Goal: Information Seeking & Learning: Learn about a topic

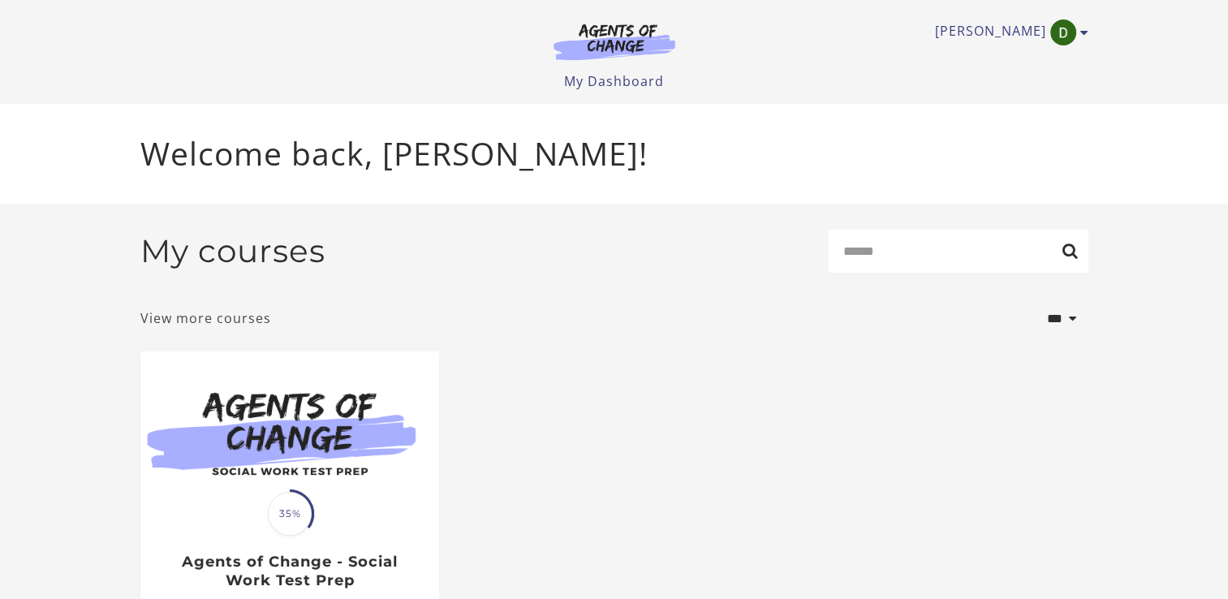
click at [202, 328] on link "View more courses" at bounding box center [205, 317] width 131 height 19
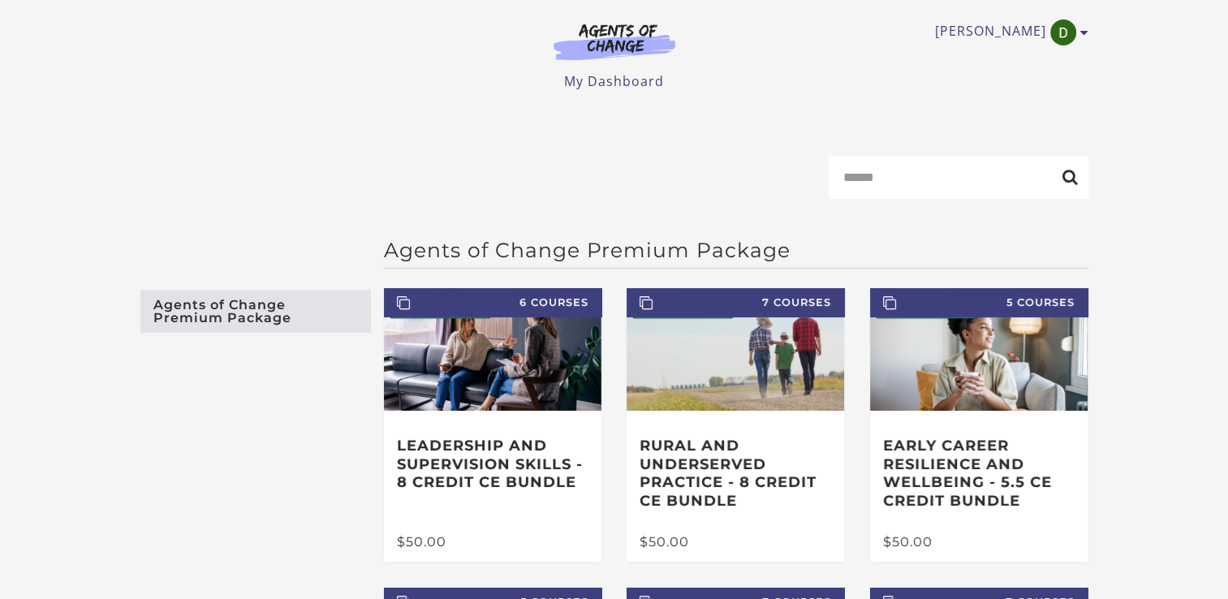
click at [606, 59] on img at bounding box center [614, 41] width 156 height 37
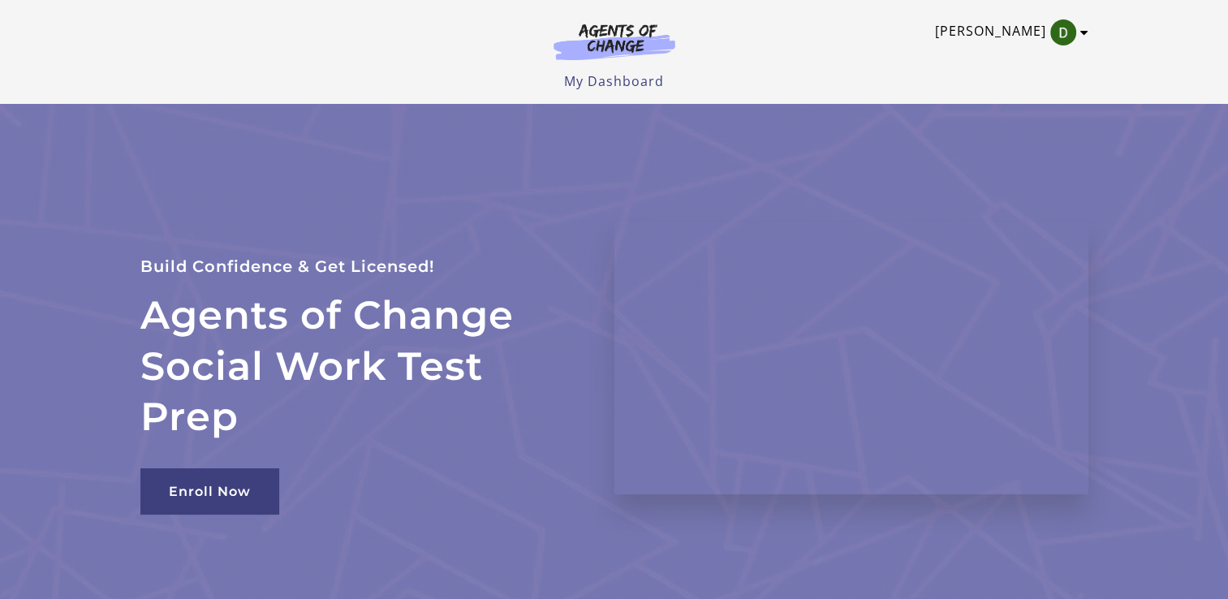
click at [1017, 25] on link "Diane B" at bounding box center [1007, 32] width 145 height 26
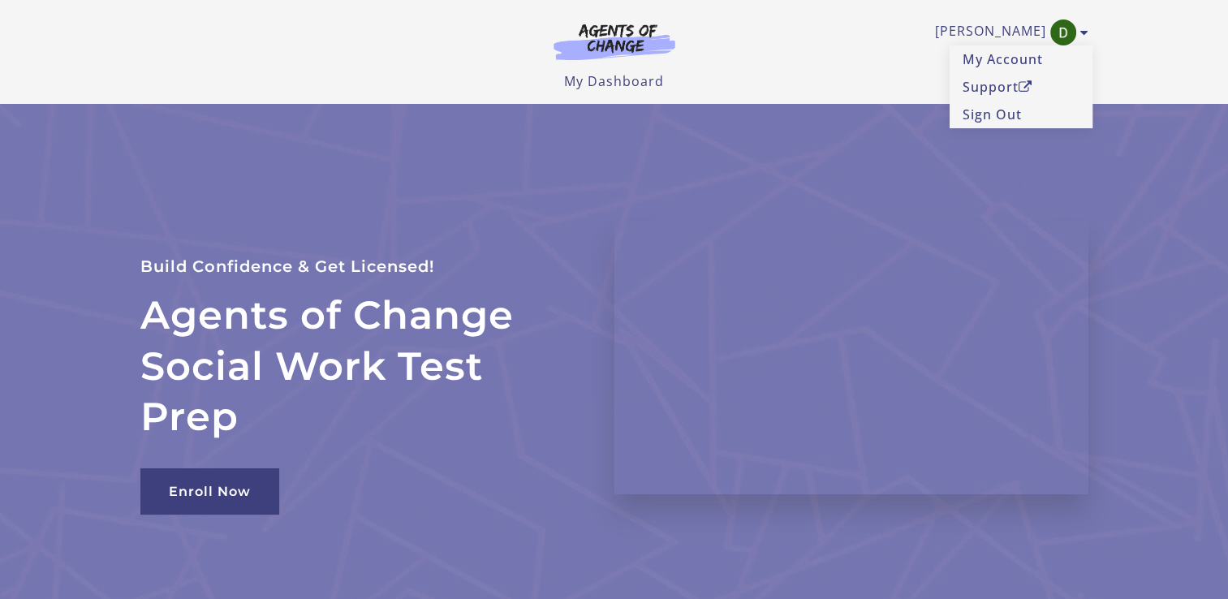
click at [1169, 193] on section "Agents of Change Social Work Test Prep Build Confidence & Get Licensed! Enroll …" at bounding box center [614, 358] width 1228 height 508
click at [980, 58] on link "My Account" at bounding box center [1020, 59] width 143 height 28
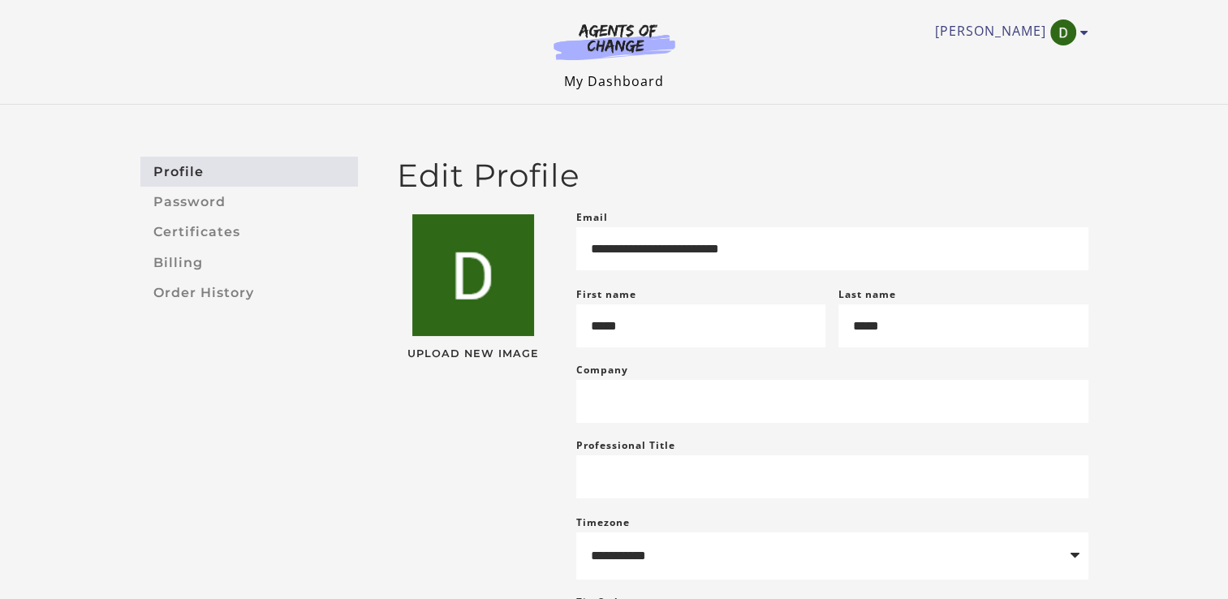
click at [592, 88] on link "My Dashboard" at bounding box center [614, 81] width 100 height 18
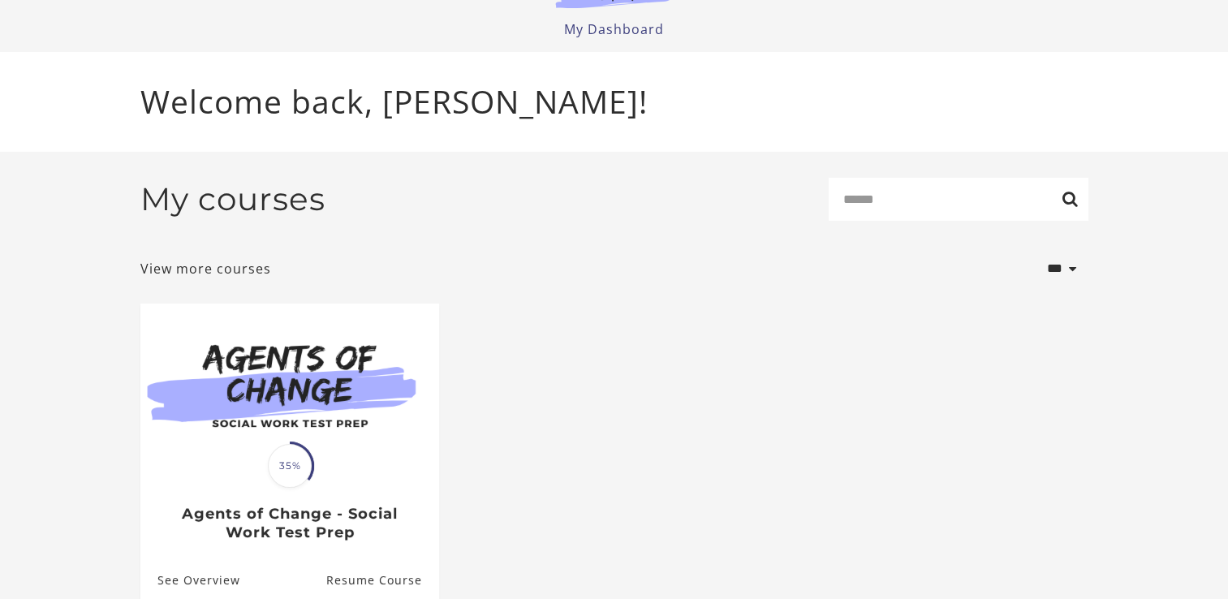
scroll to position [130, 0]
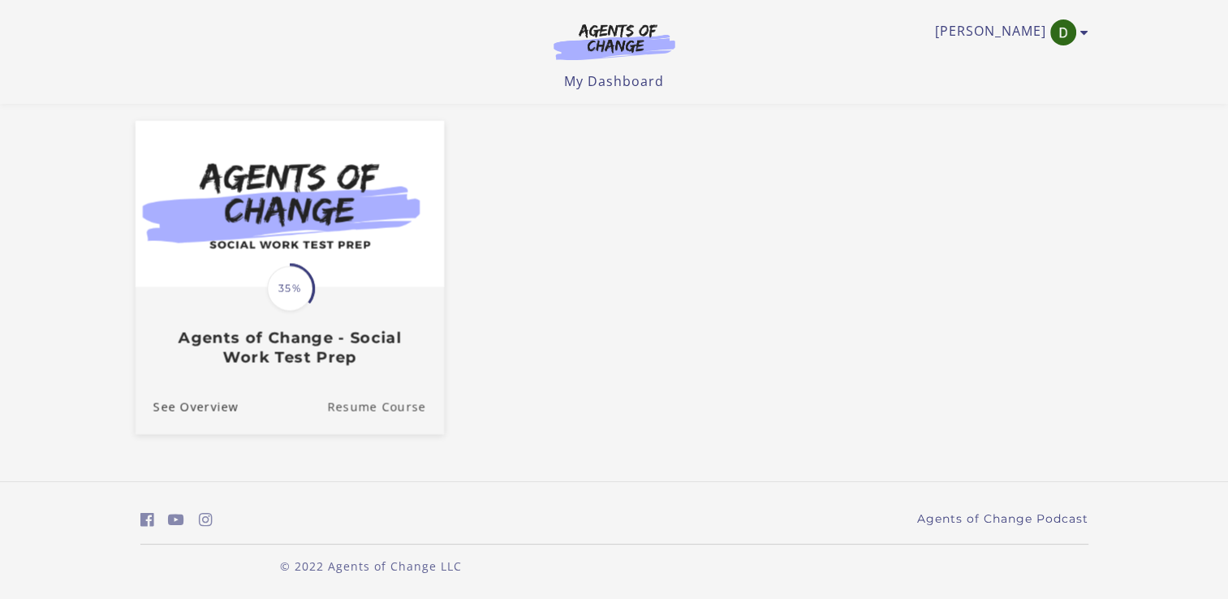
click at [384, 407] on link "Resume Course" at bounding box center [385, 407] width 117 height 54
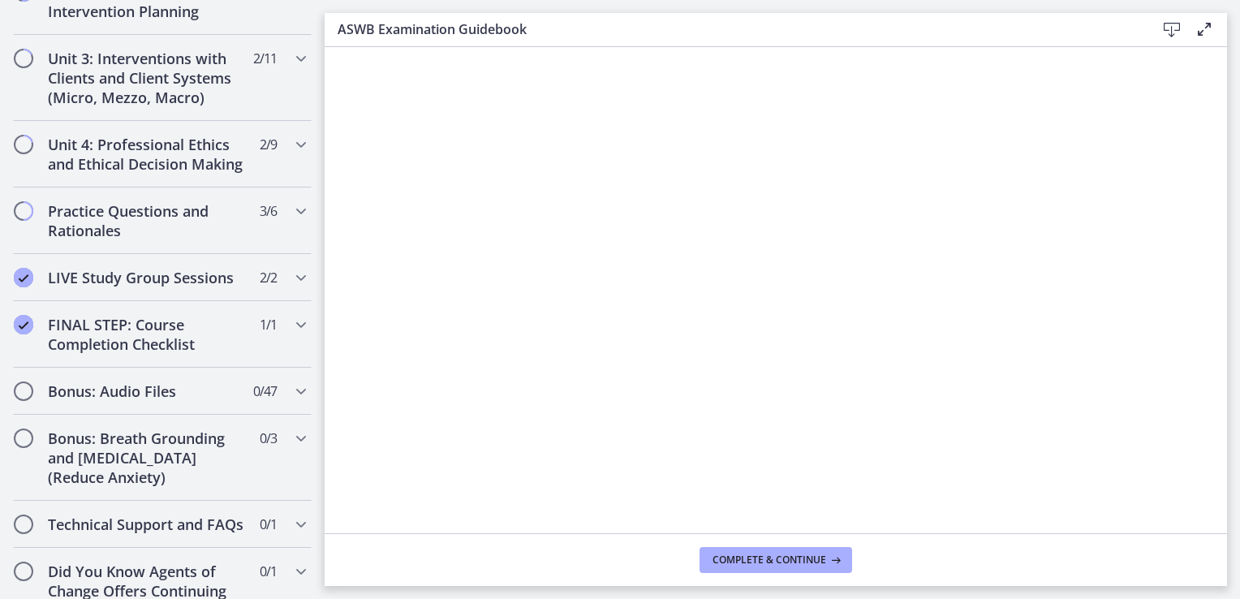
scroll to position [1305, 0]
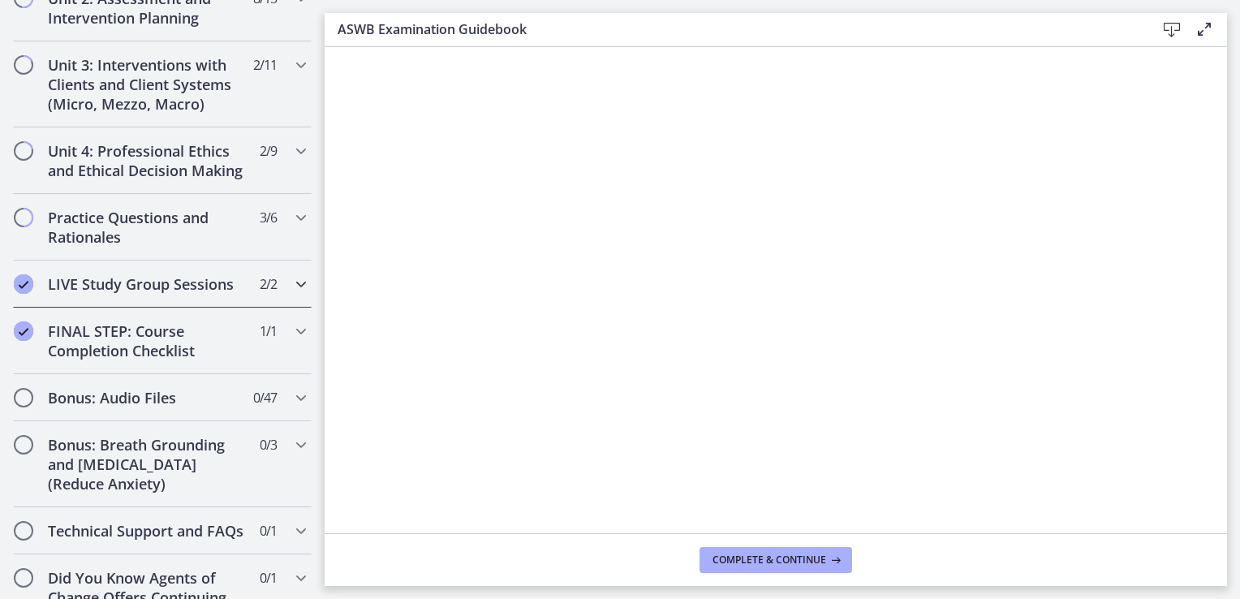
click at [240, 307] on div "LIVE Study Group Sessions 2 / 2 Completed" at bounding box center [162, 283] width 299 height 47
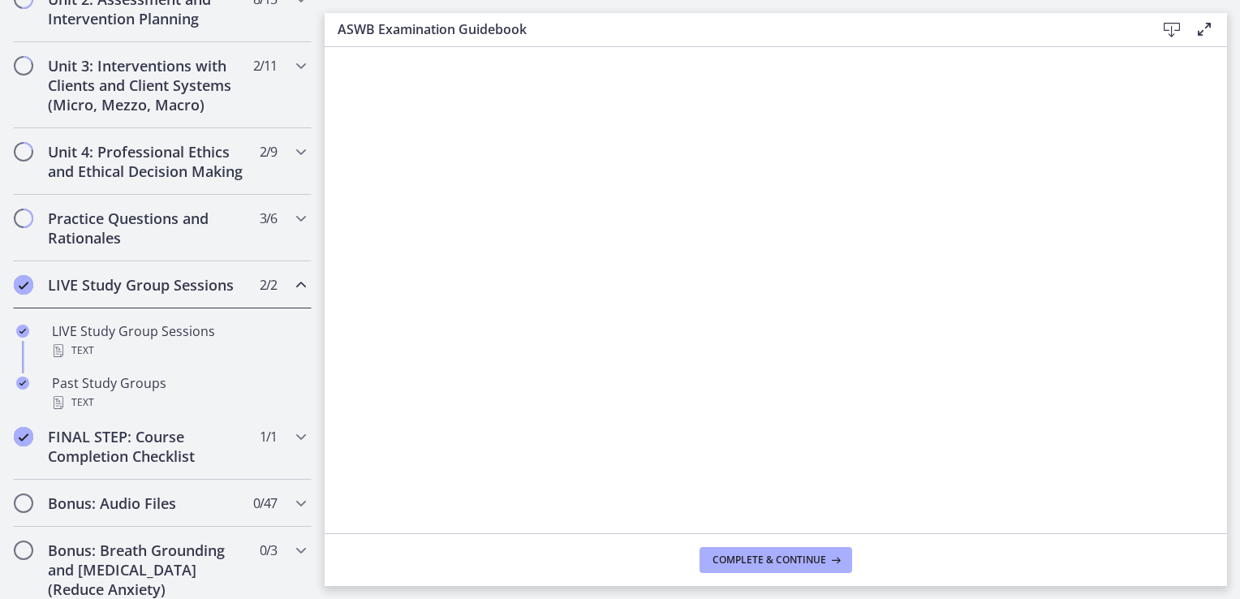
scroll to position [558, 0]
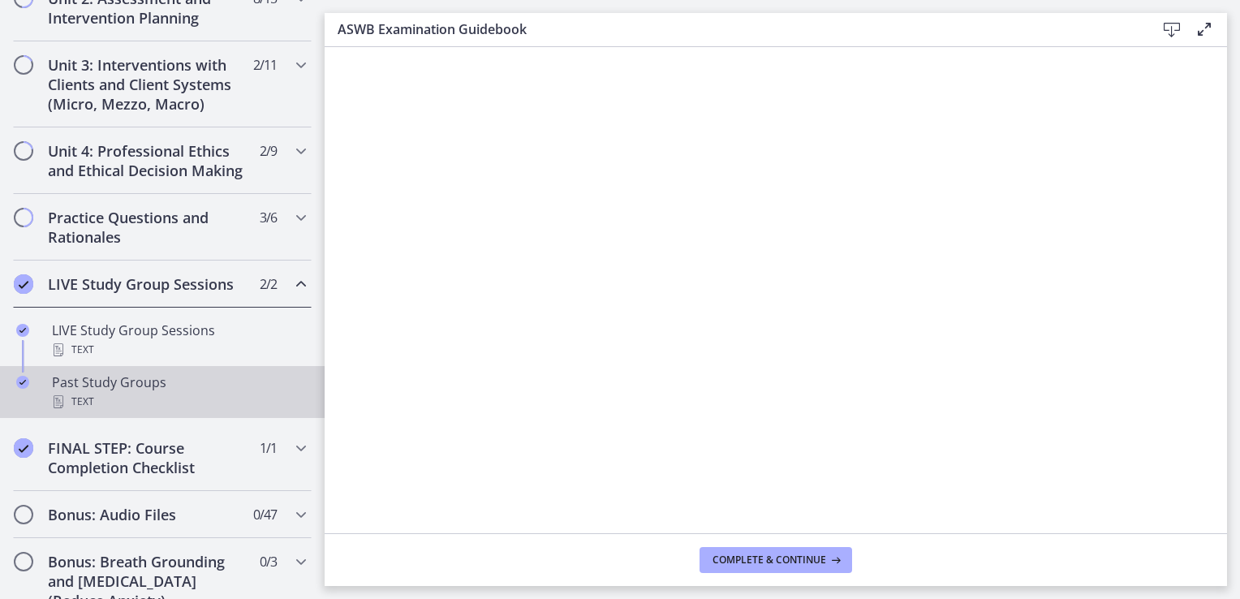
click at [114, 411] on div "Text" at bounding box center [178, 401] width 253 height 19
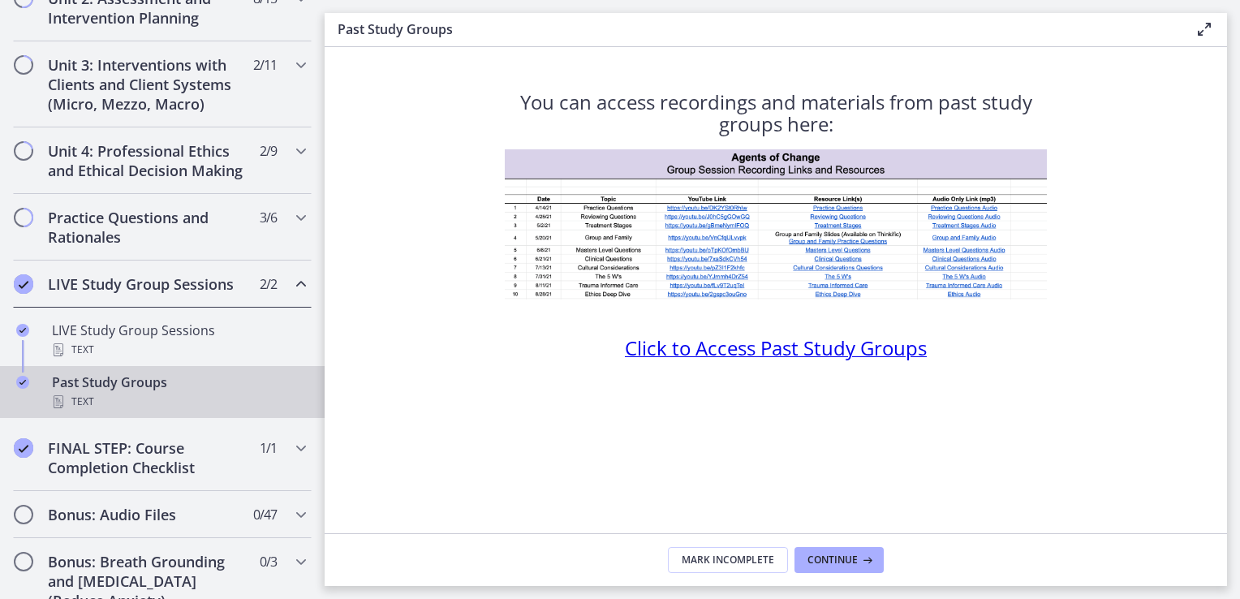
click at [712, 346] on span "Click to Access Past Study Groups" at bounding box center [776, 347] width 302 height 27
